Goal: Task Accomplishment & Management: Complete application form

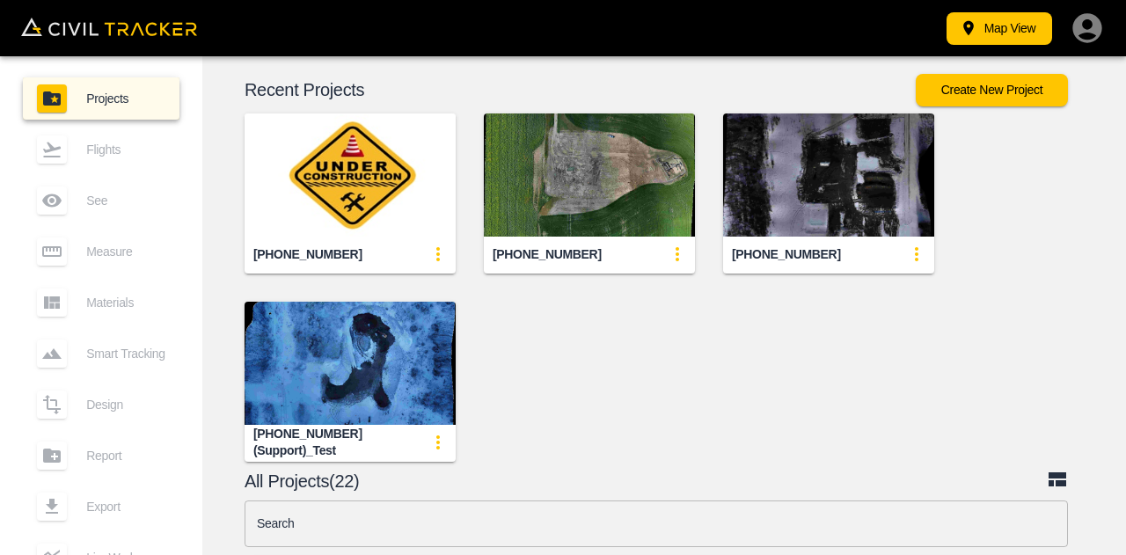
click at [338, 195] on img "button" at bounding box center [350, 175] width 211 height 123
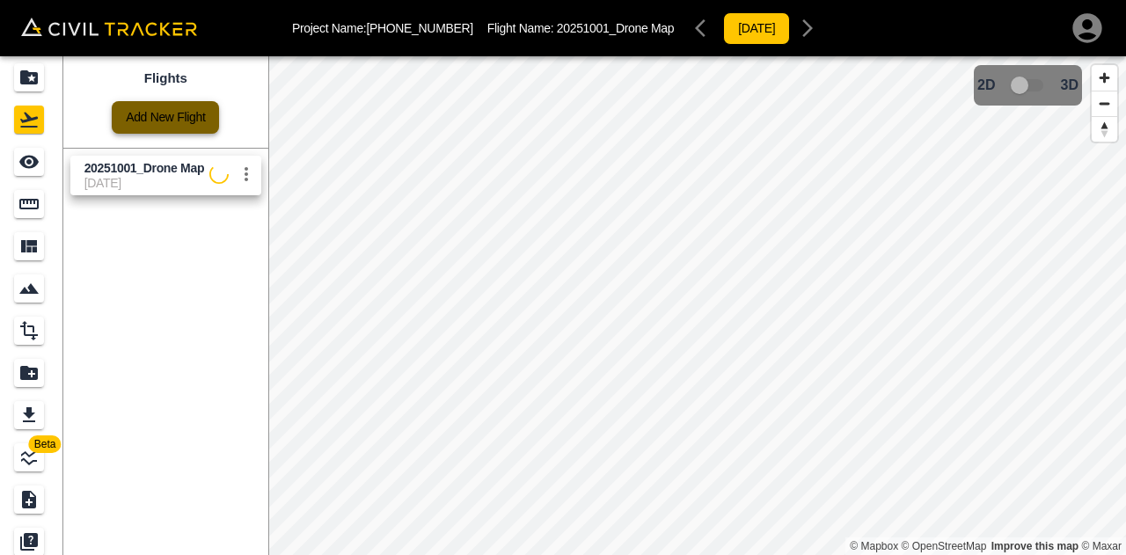
click at [136, 125] on link "Add New Flight" at bounding box center [165, 117] width 107 height 33
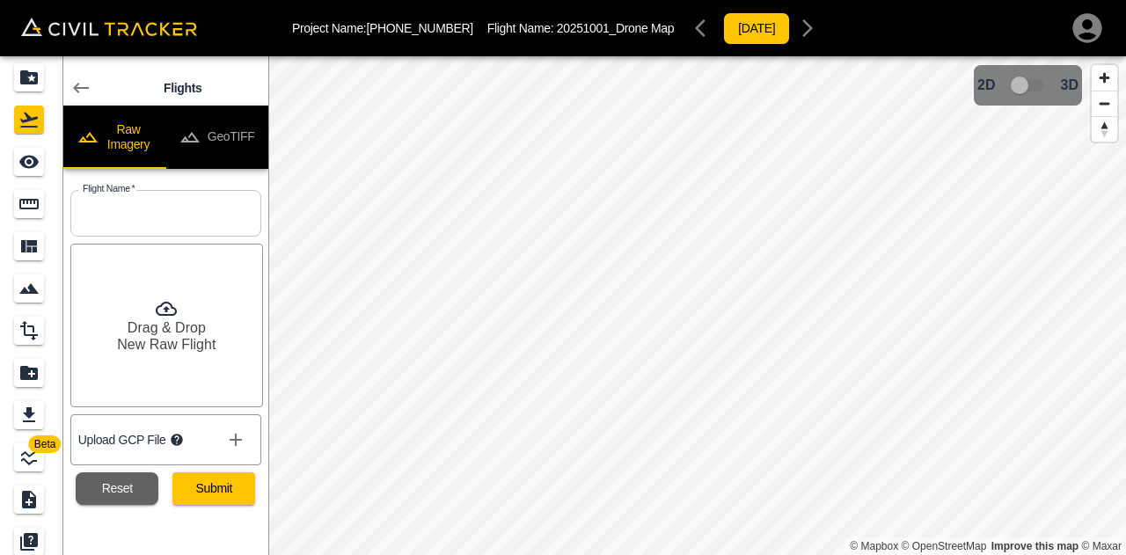
click at [248, 444] on button "show more" at bounding box center [235, 439] width 35 height 35
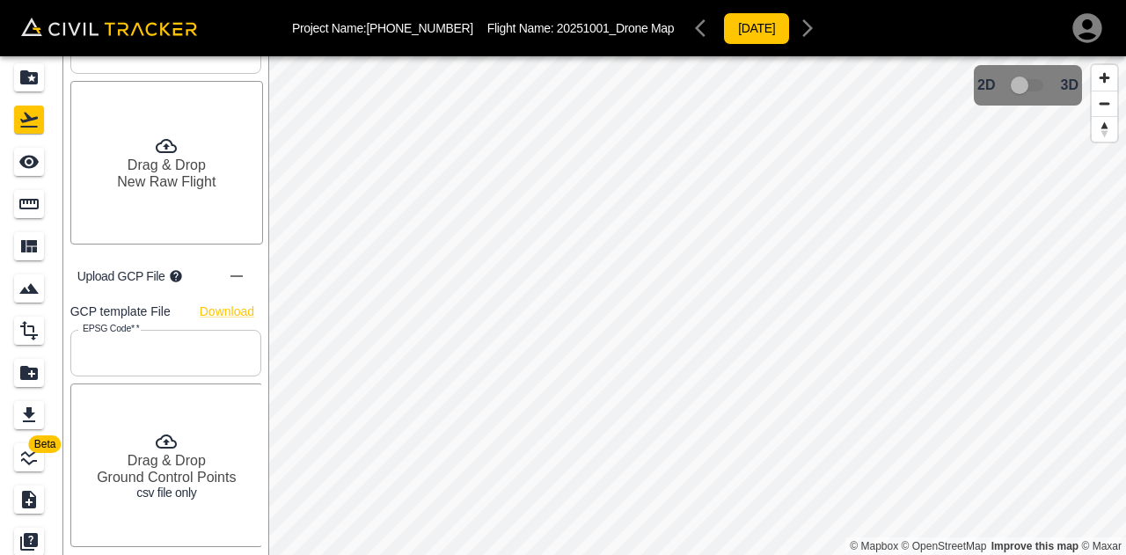
scroll to position [165, 0]
click at [157, 359] on input "text" at bounding box center [165, 351] width 191 height 47
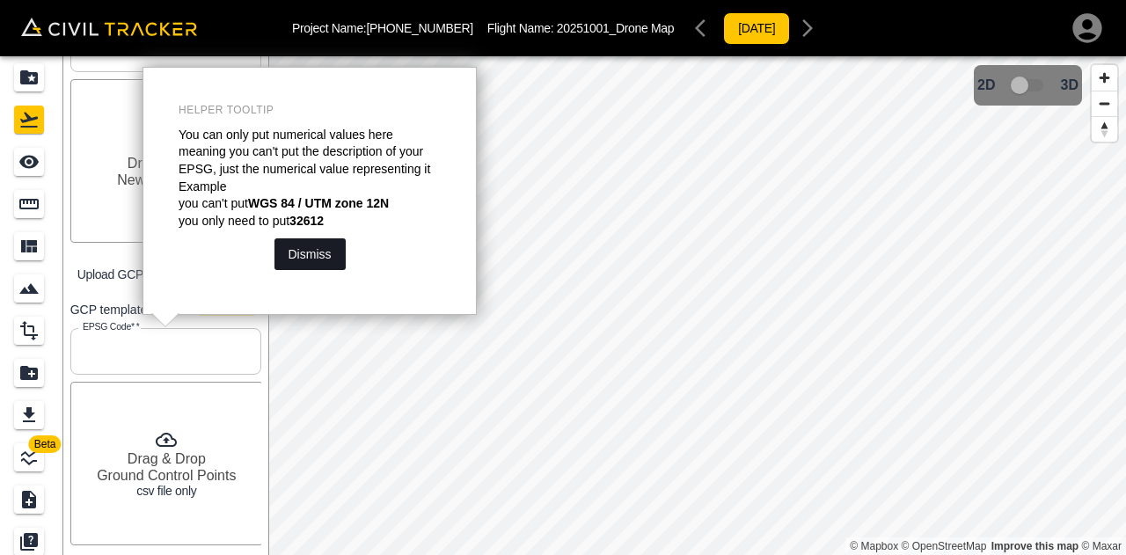
click at [312, 254] on button "Dismiss" at bounding box center [310, 254] width 71 height 32
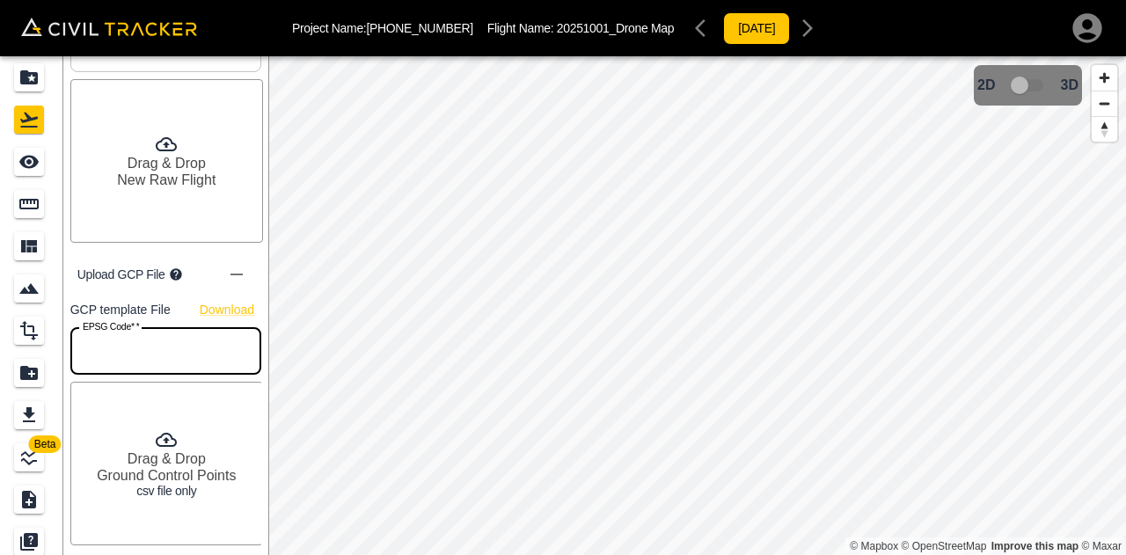
click at [231, 340] on input "text" at bounding box center [165, 351] width 191 height 47
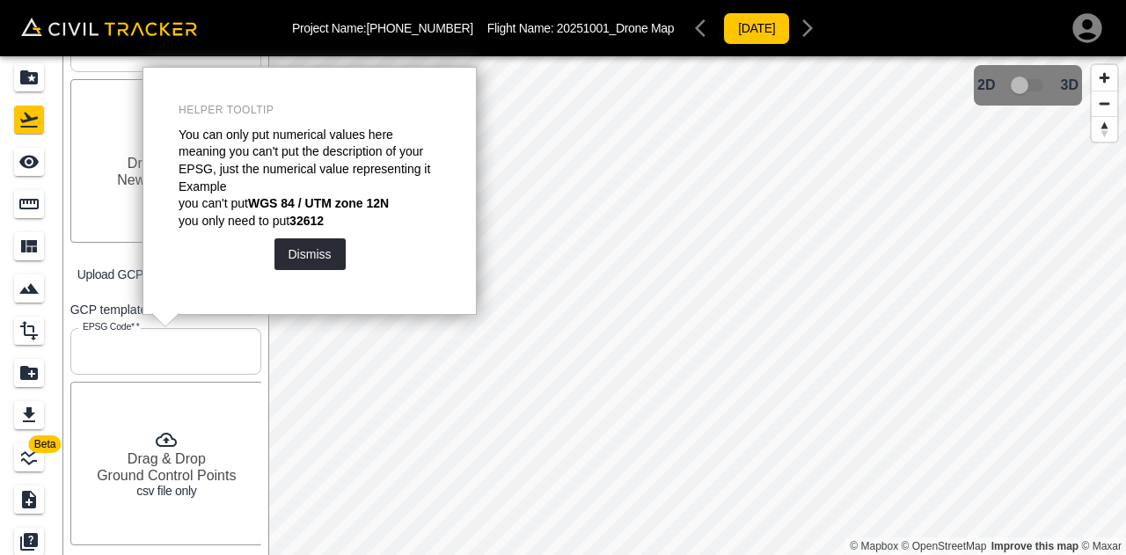
click at [145, 360] on input "text" at bounding box center [165, 351] width 191 height 47
click at [150, 356] on input "text" at bounding box center [165, 351] width 191 height 47
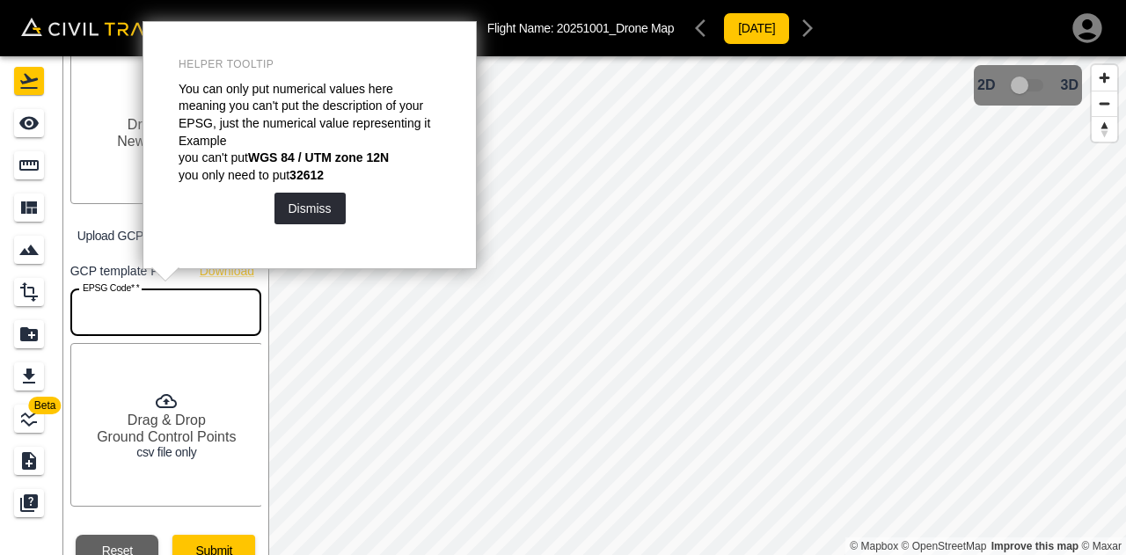
scroll to position [56, 0]
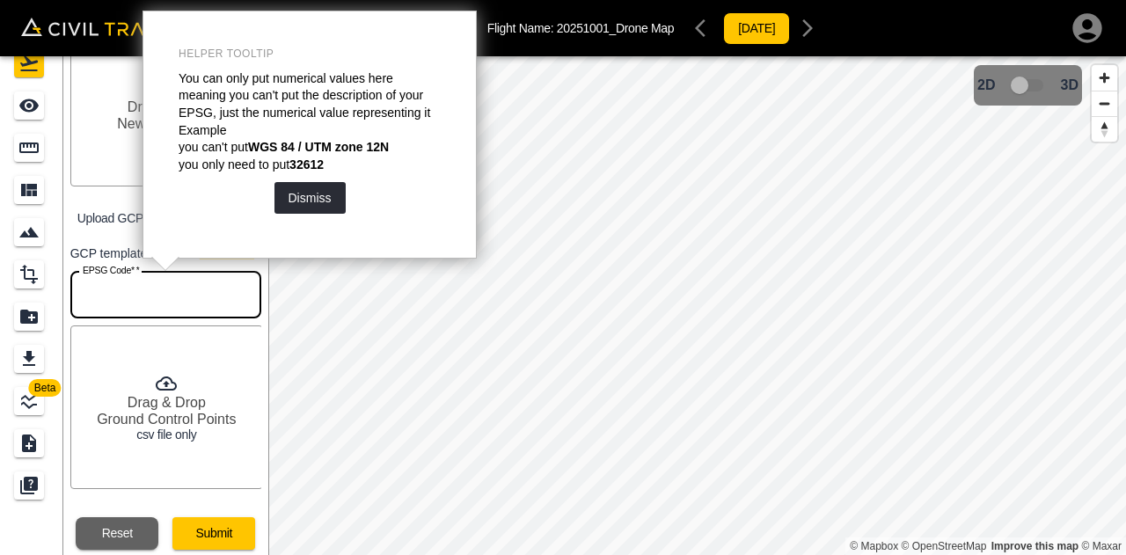
click at [88, 203] on div "Upload GCP File" at bounding box center [165, 218] width 191 height 49
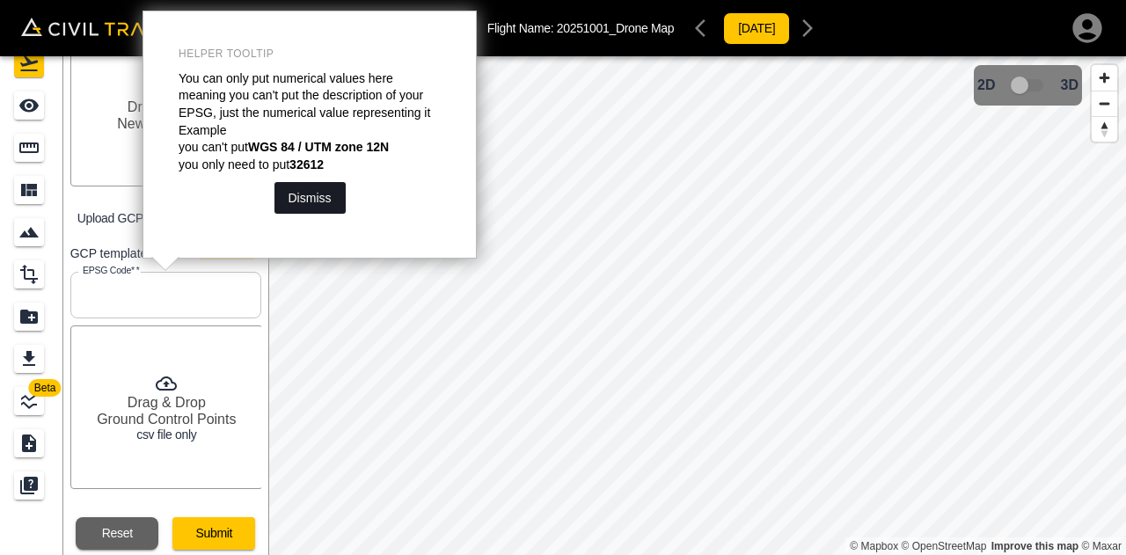
click at [292, 195] on button "Dismiss" at bounding box center [310, 198] width 71 height 32
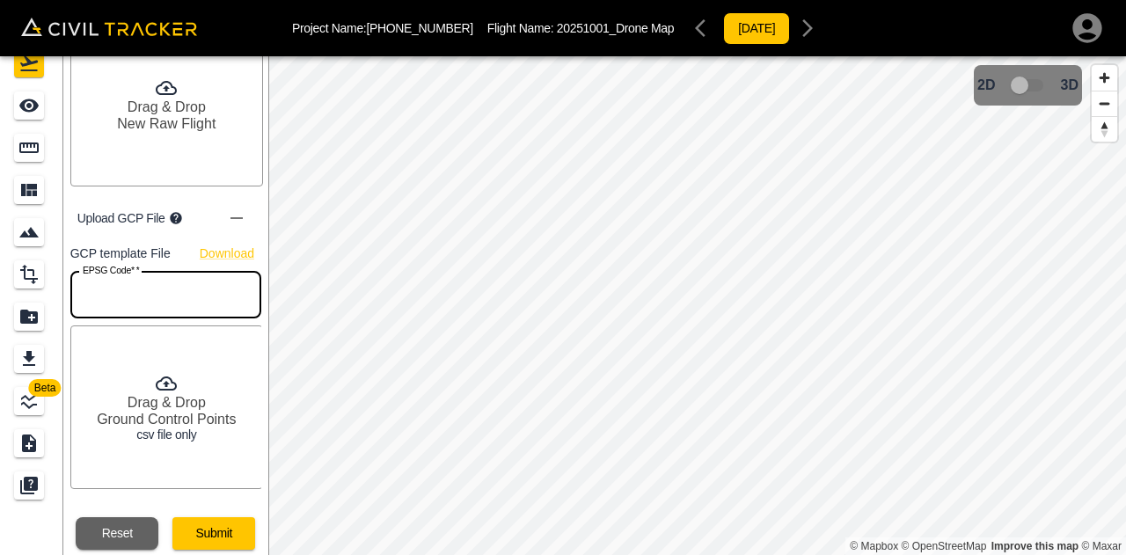
scroll to position [0, 0]
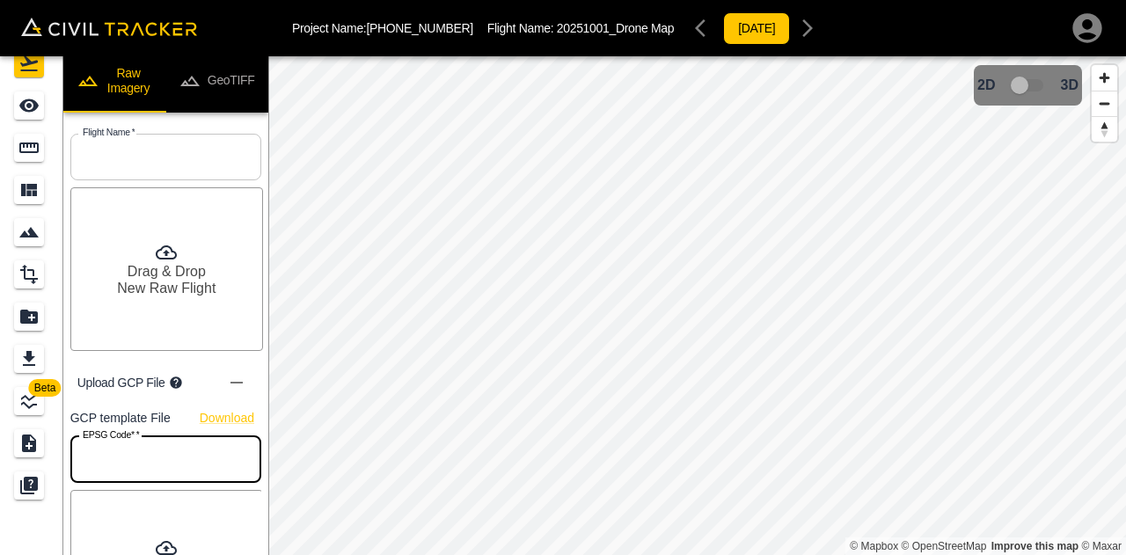
click at [132, 376] on p "Upload GCP File" at bounding box center [121, 383] width 88 height 14
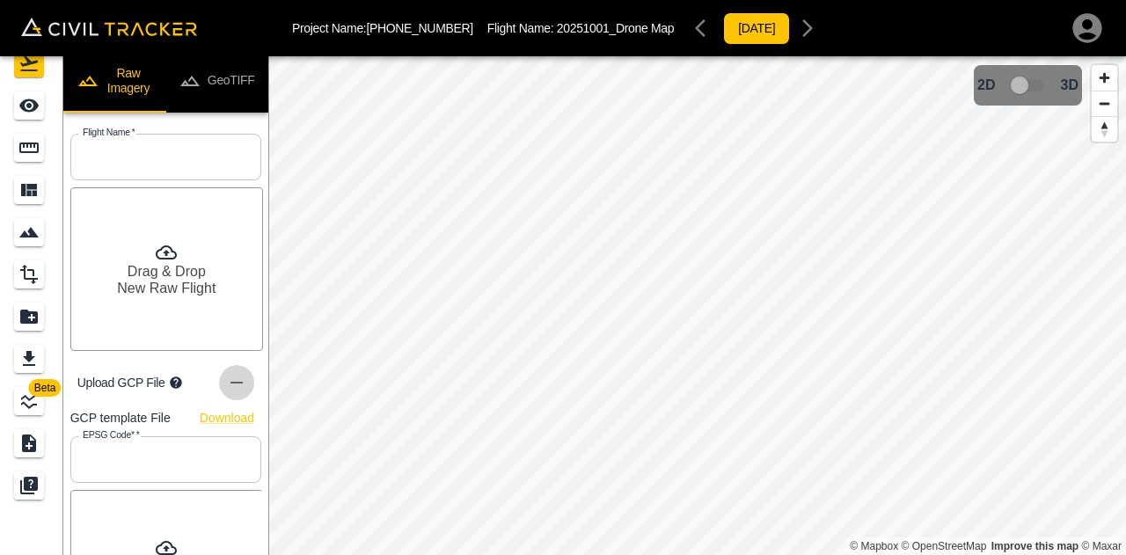
click at [236, 385] on icon "show more" at bounding box center [236, 382] width 21 height 21
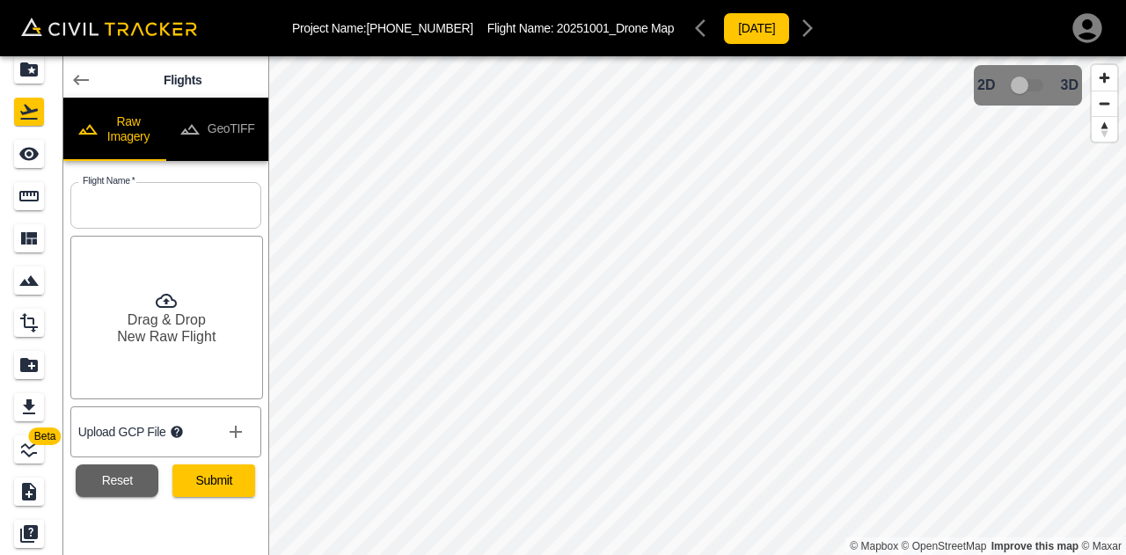
scroll to position [7, 0]
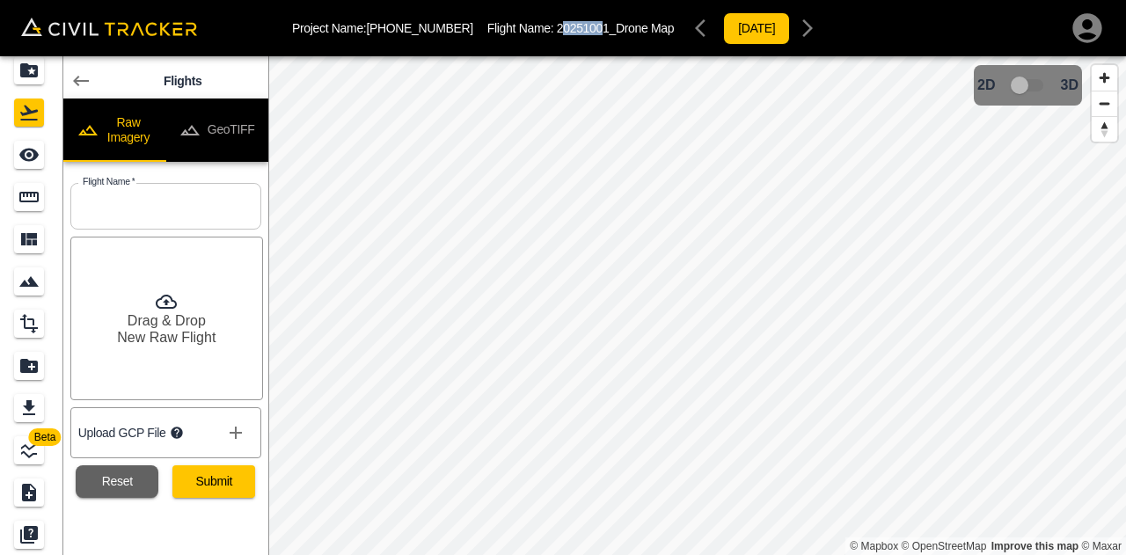
drag, startPoint x: 530, startPoint y: 26, endPoint x: 567, endPoint y: 26, distance: 37.0
click at [567, 26] on span "20251001_Drone Map" at bounding box center [615, 28] width 117 height 14
drag, startPoint x: 570, startPoint y: 27, endPoint x: 615, endPoint y: 27, distance: 44.9
click at [613, 26] on span "20251001_Drone Map" at bounding box center [615, 28] width 117 height 14
click at [617, 29] on span "20251001_Drone Map" at bounding box center [615, 28] width 117 height 14
